Goal: Task Accomplishment & Management: Complete application form

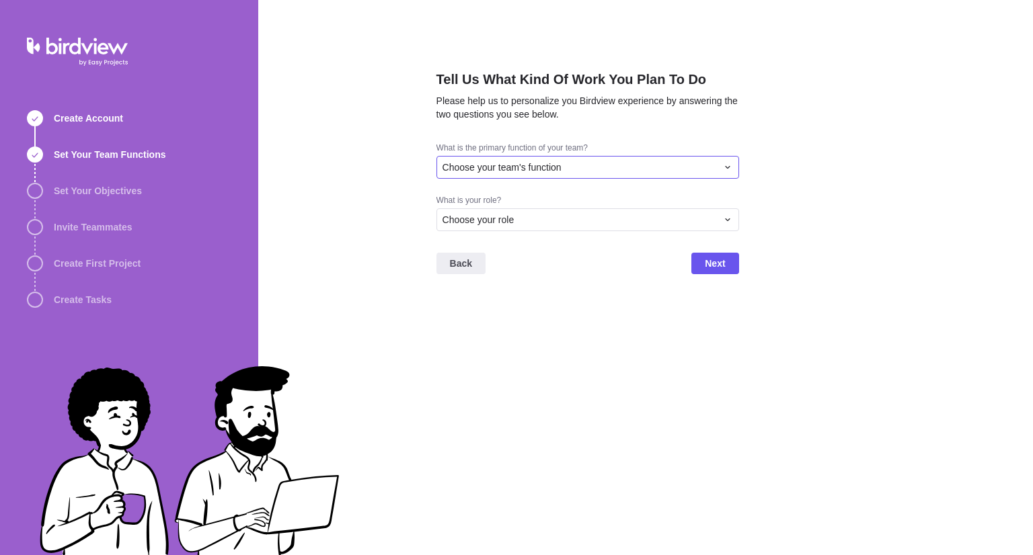
click at [605, 169] on div "Choose your team's function" at bounding box center [579, 167] width 274 height 13
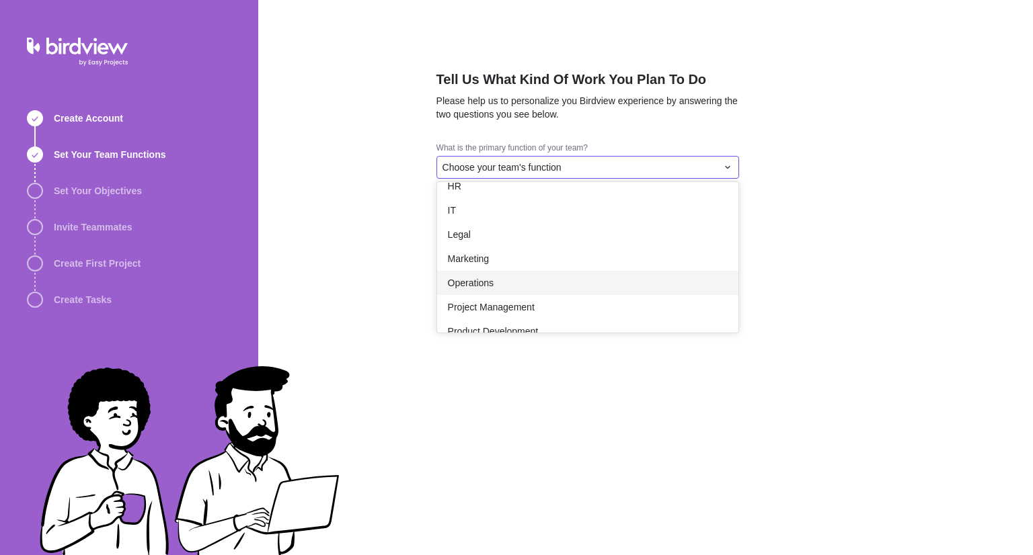
click at [498, 275] on div "Operations" at bounding box center [587, 283] width 301 height 24
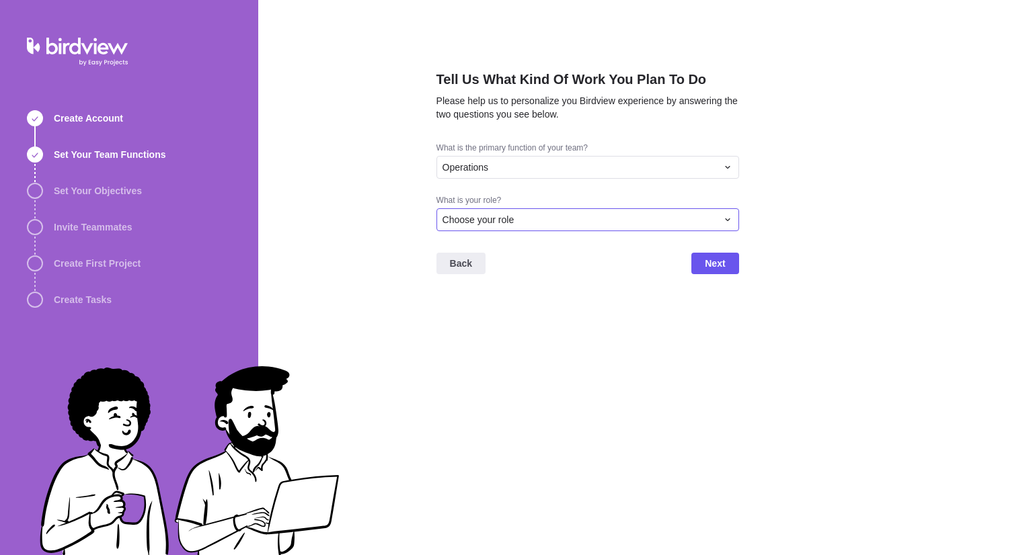
click at [492, 215] on span "Choose your role" at bounding box center [478, 219] width 72 height 13
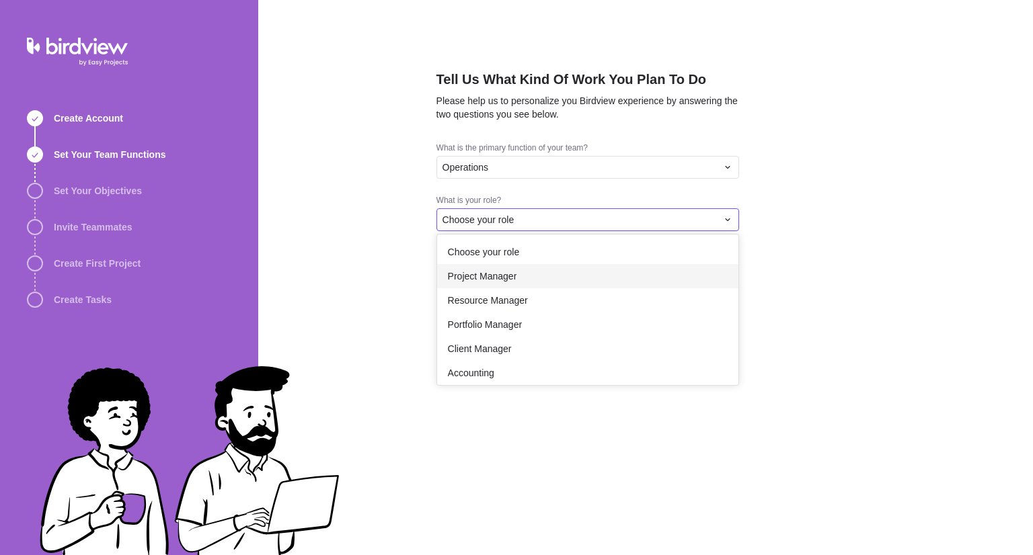
click at [492, 272] on span "Project Manager" at bounding box center [482, 276] width 69 height 13
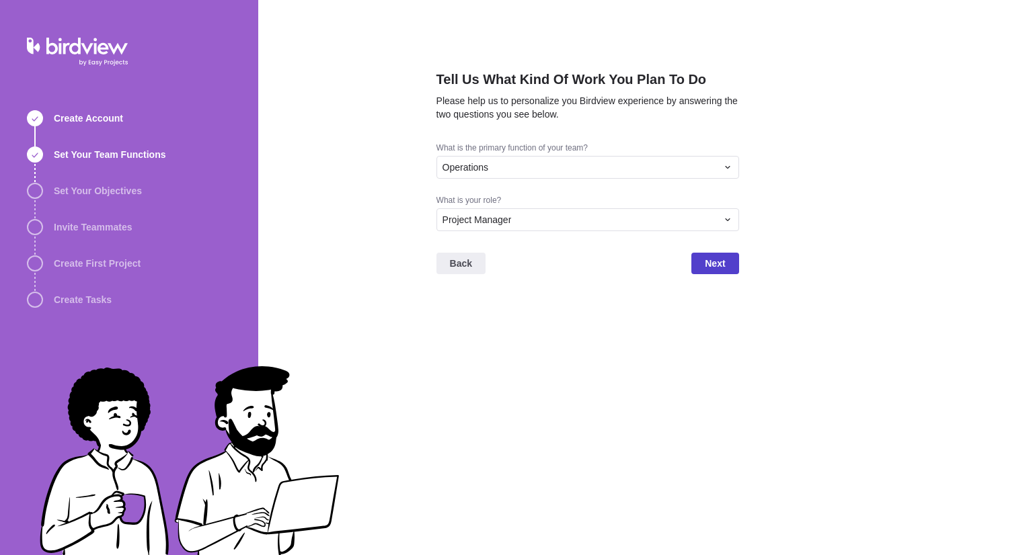
click at [720, 259] on span "Next" at bounding box center [715, 264] width 20 height 16
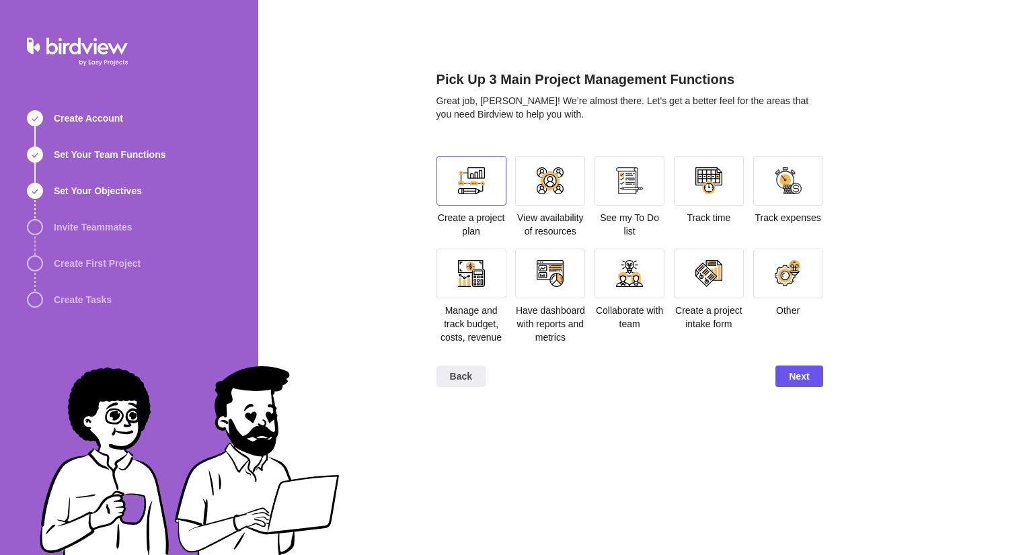
click at [464, 196] on div at bounding box center [471, 181] width 70 height 50
click at [641, 192] on div at bounding box center [629, 180] width 27 height 27
click at [553, 284] on div at bounding box center [550, 273] width 27 height 27
click at [806, 376] on span "Next" at bounding box center [799, 377] width 20 height 16
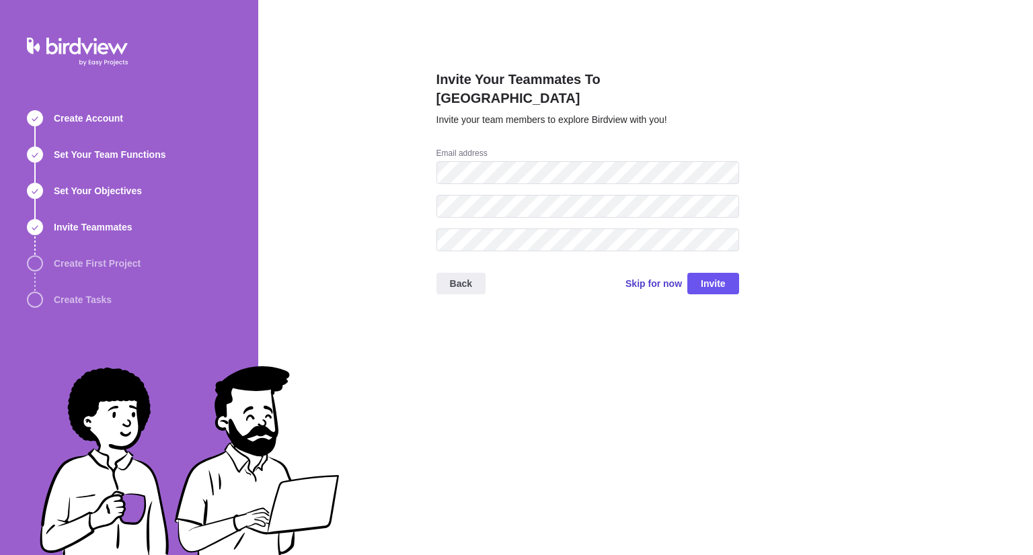
click at [664, 277] on span "Skip for now" at bounding box center [653, 283] width 56 height 13
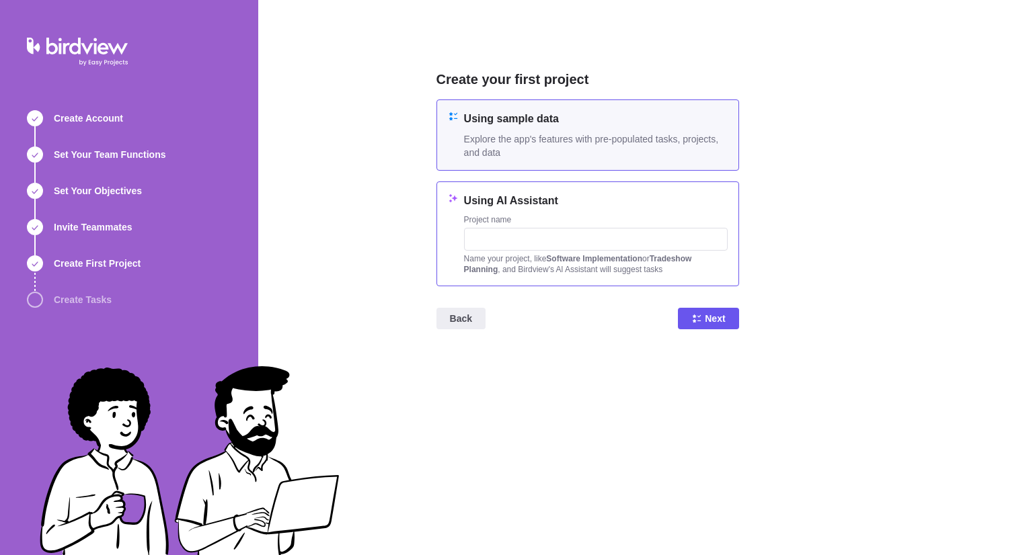
click at [623, 208] on div "Using AI Assistant Project name Name your project, like Software Implementation…" at bounding box center [596, 234] width 264 height 82
